Goal: Check status: Check status

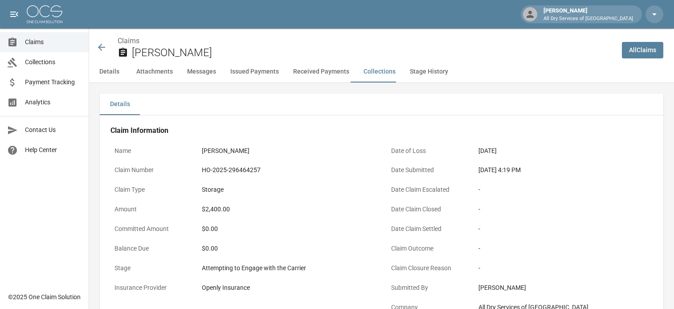
scroll to position [1480, 0]
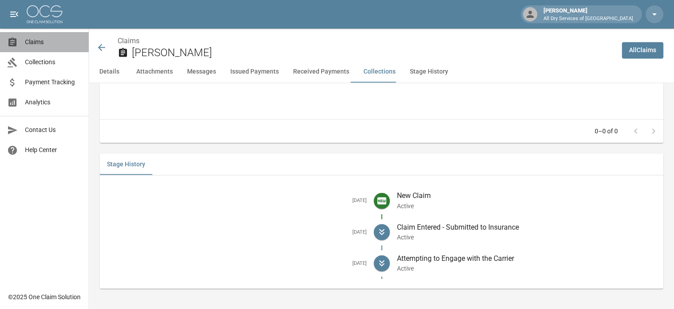
click at [40, 40] on span "Claims" at bounding box center [53, 41] width 57 height 9
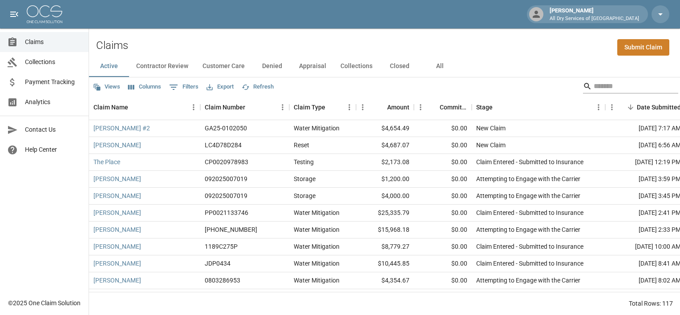
click at [601, 83] on input "Search" at bounding box center [629, 86] width 71 height 14
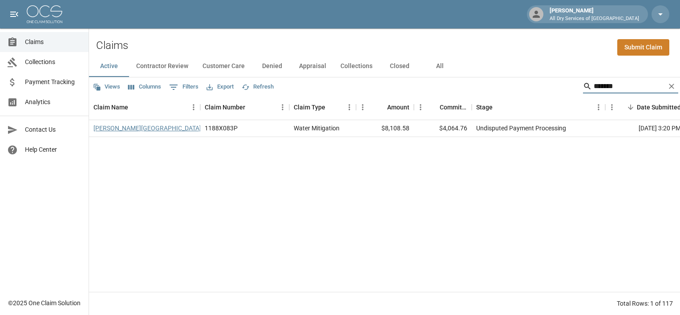
type input "*******"
click at [112, 127] on link "[PERSON_NAME][GEOGRAPHIC_DATA]" at bounding box center [148, 128] width 108 height 9
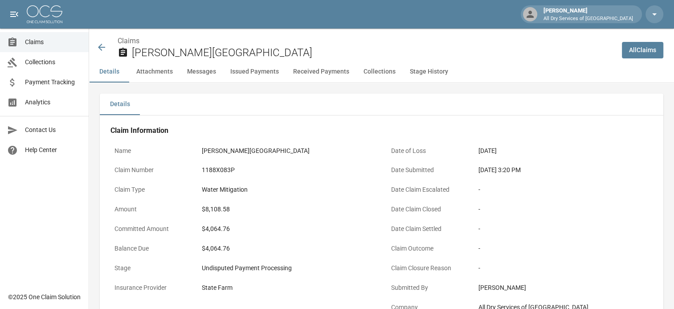
click at [252, 69] on button "Issued Payments" at bounding box center [254, 71] width 63 height 21
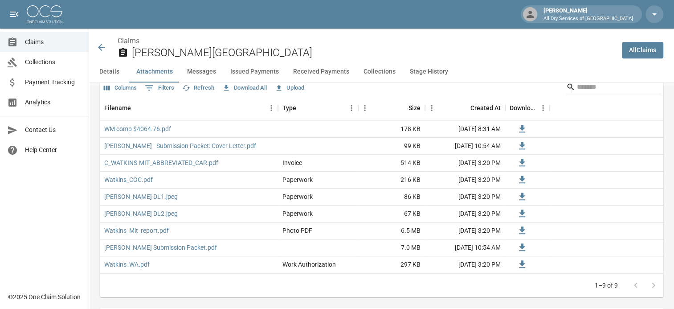
scroll to position [591, 0]
click at [323, 69] on button "Received Payments" at bounding box center [321, 71] width 70 height 21
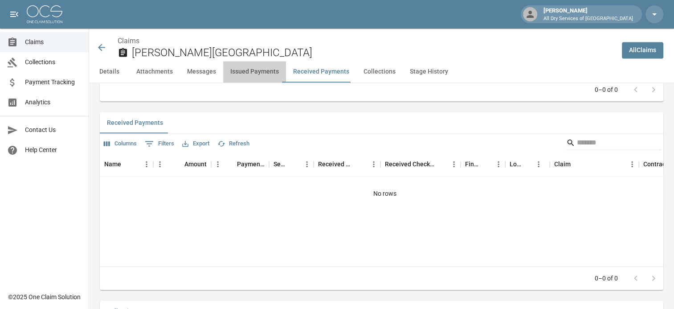
click at [273, 69] on button "Issued Payments" at bounding box center [254, 71] width 63 height 21
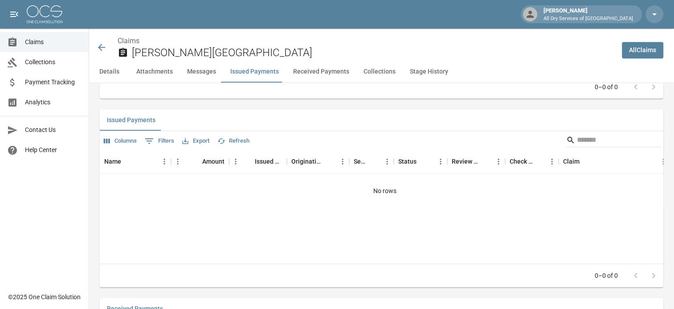
scroll to position [1036, 0]
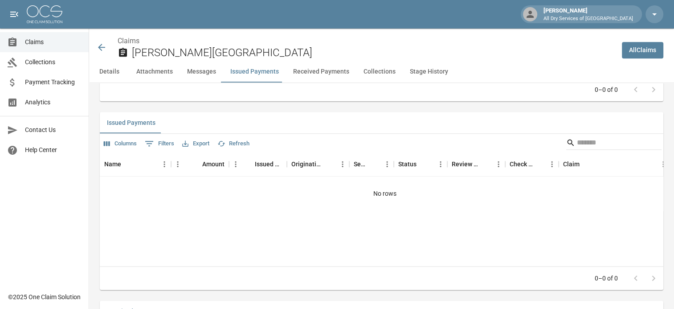
click at [369, 69] on button "Collections" at bounding box center [379, 71] width 46 height 21
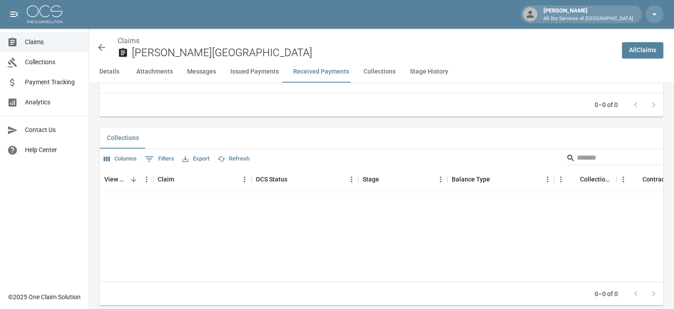
scroll to position [1412, 0]
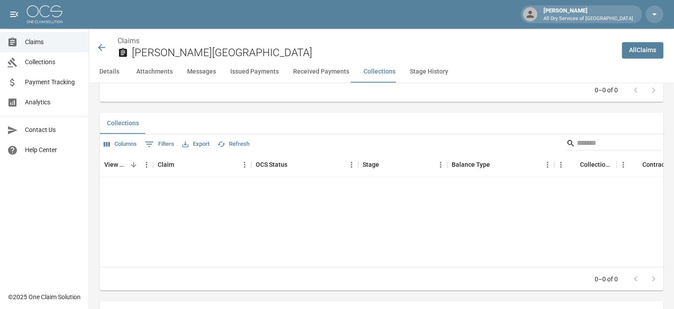
click at [407, 68] on button "Stage History" at bounding box center [429, 71] width 53 height 21
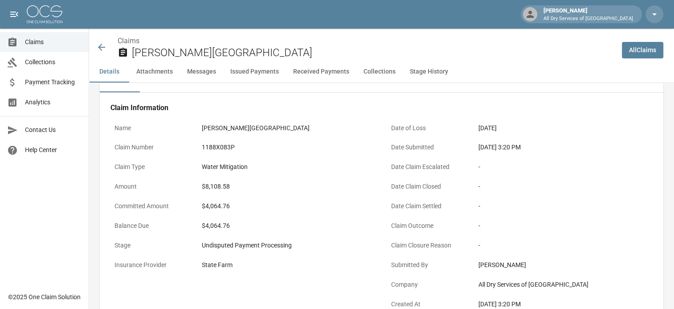
scroll to position [0, 0]
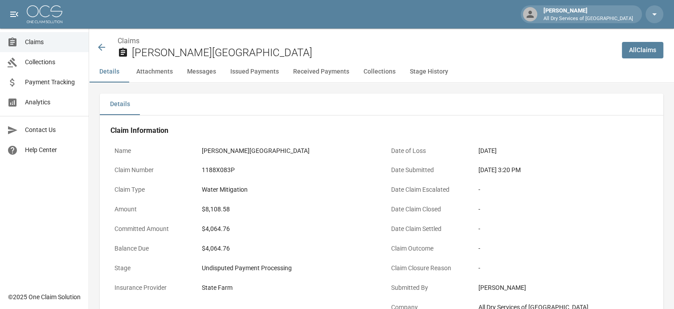
click at [210, 67] on button "Messages" at bounding box center [201, 71] width 43 height 21
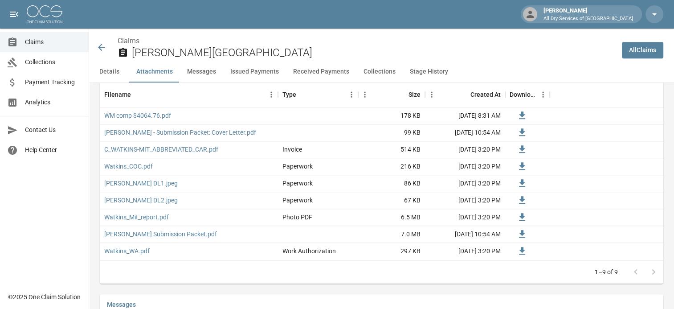
scroll to position [785, 0]
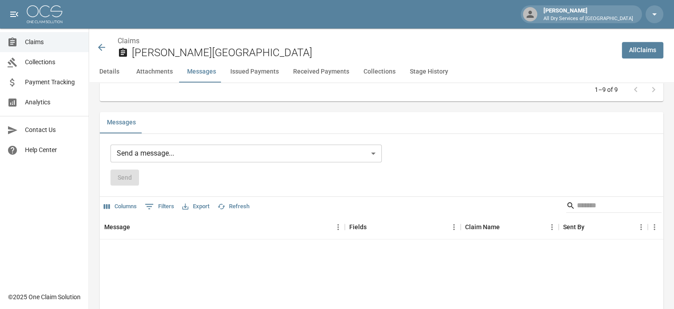
click at [155, 74] on button "Attachments" at bounding box center [154, 71] width 51 height 21
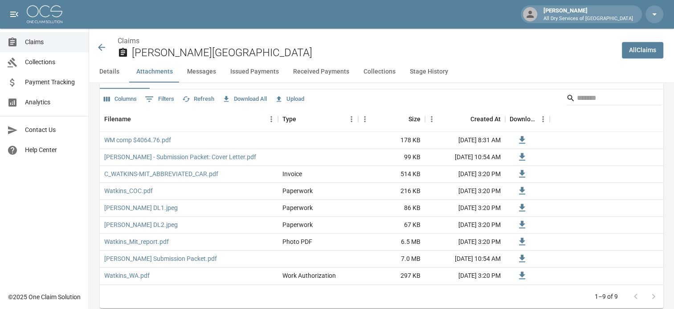
scroll to position [579, 0]
click at [142, 138] on link "WM comp $4064.76.pdf" at bounding box center [137, 139] width 67 height 9
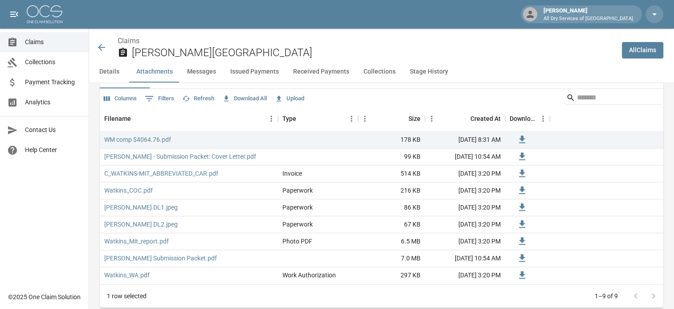
click at [590, 111] on div "Filename Type Size Created At Download" at bounding box center [381, 118] width 563 height 25
